Goal: Task Accomplishment & Management: Use online tool/utility

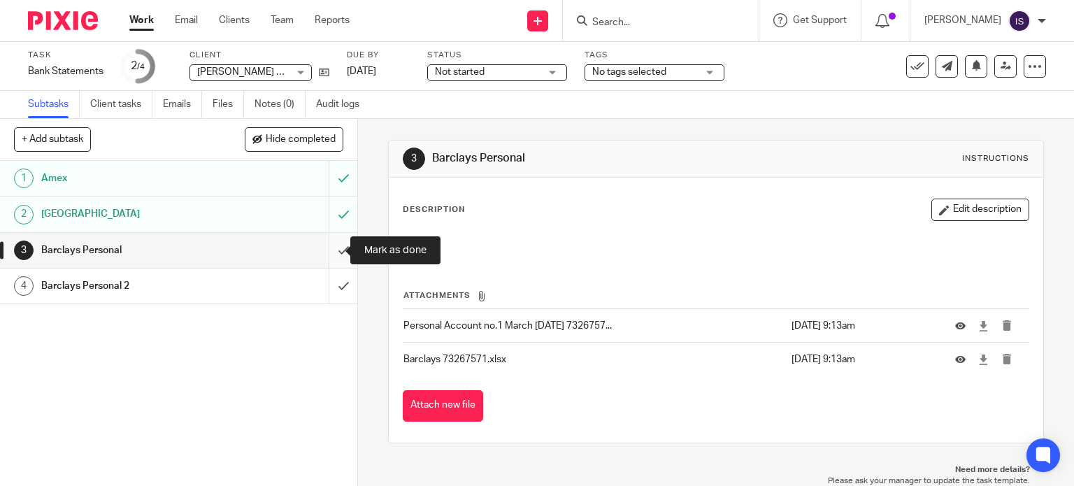
click at [335, 246] on input "submit" at bounding box center [178, 250] width 357 height 35
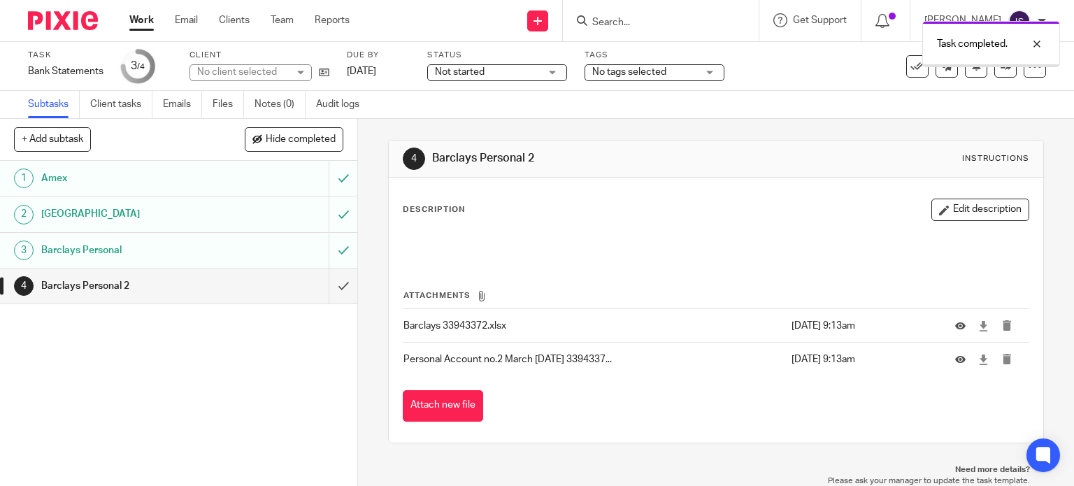
click at [234, 290] on div "Barclays Personal 2" at bounding box center [178, 286] width 274 height 21
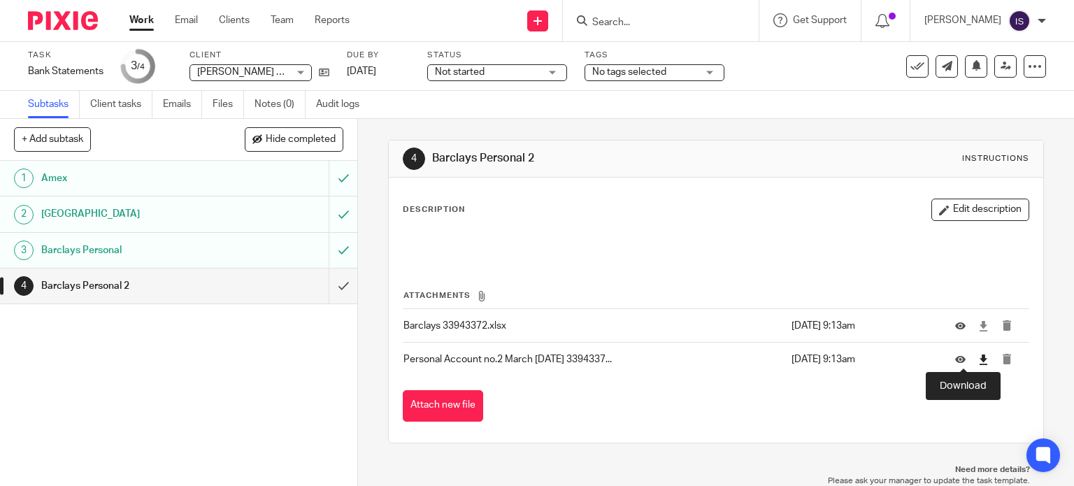
click at [979, 361] on icon at bounding box center [984, 360] width 10 height 10
